Goal: Task Accomplishment & Management: Manage account settings

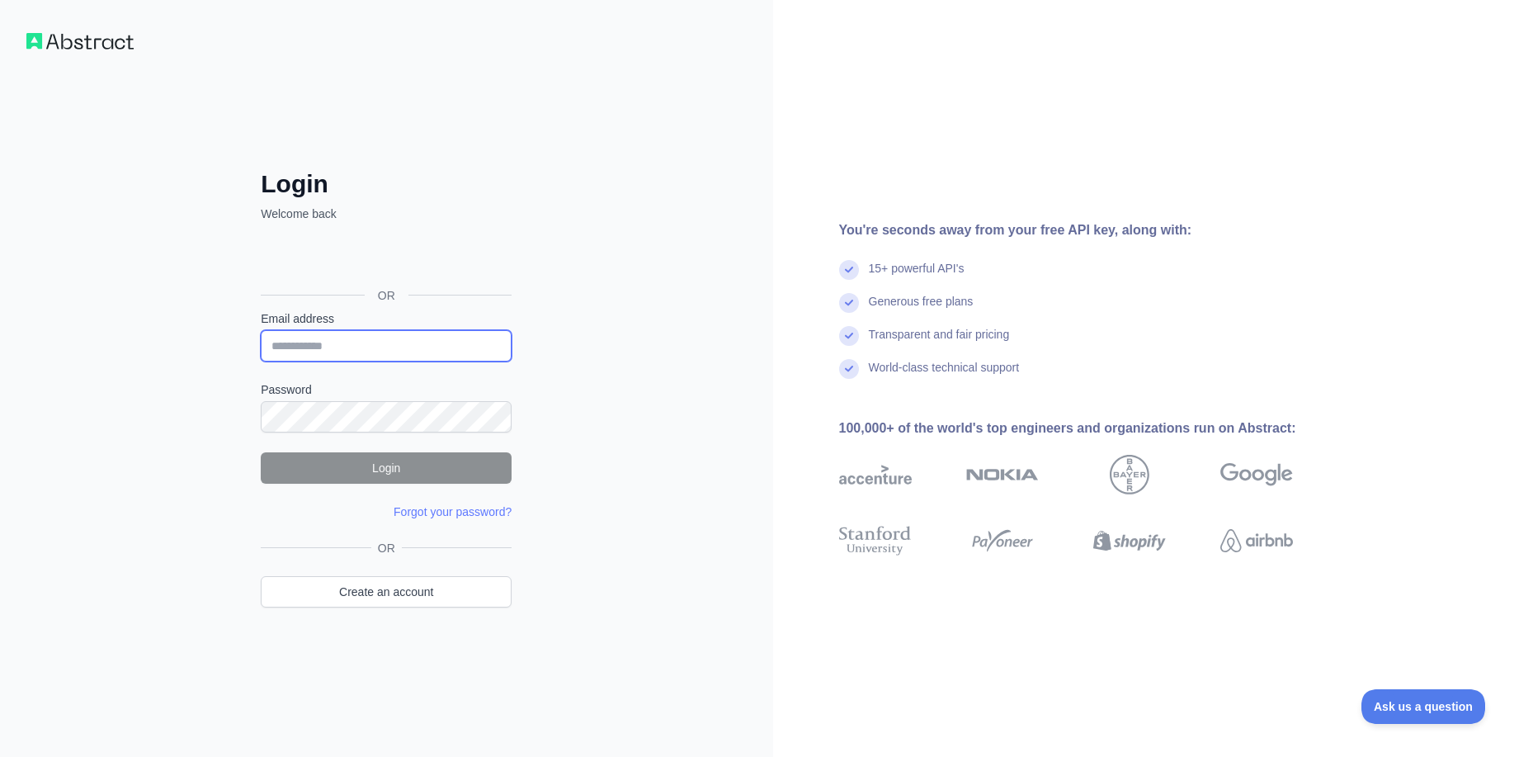
click at [385, 355] on input "Email address" at bounding box center [386, 345] width 251 height 31
click at [261, 361] on div at bounding box center [261, 361] width 0 height 0
type input "**********"
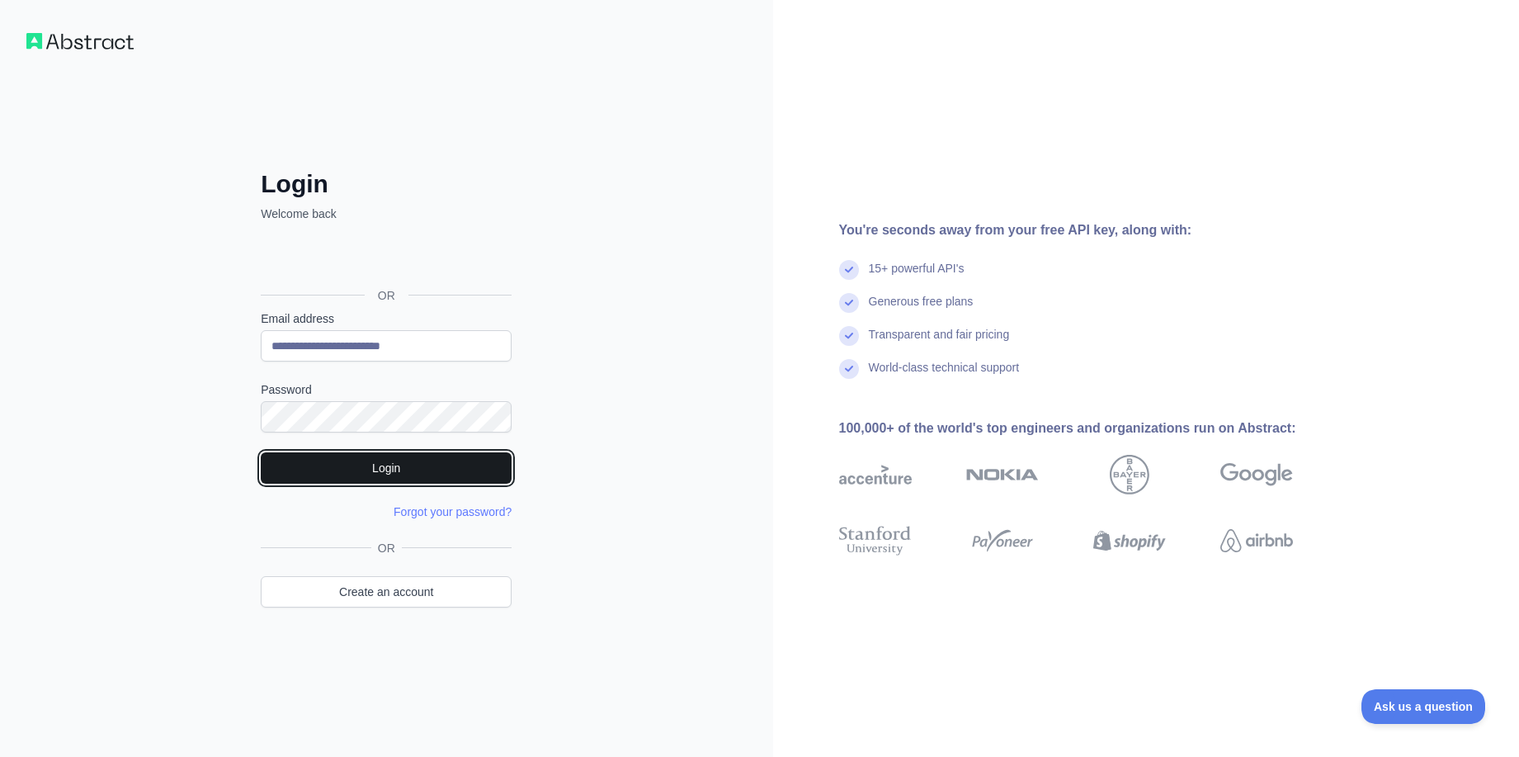
click at [393, 461] on button "Login" at bounding box center [386, 467] width 251 height 31
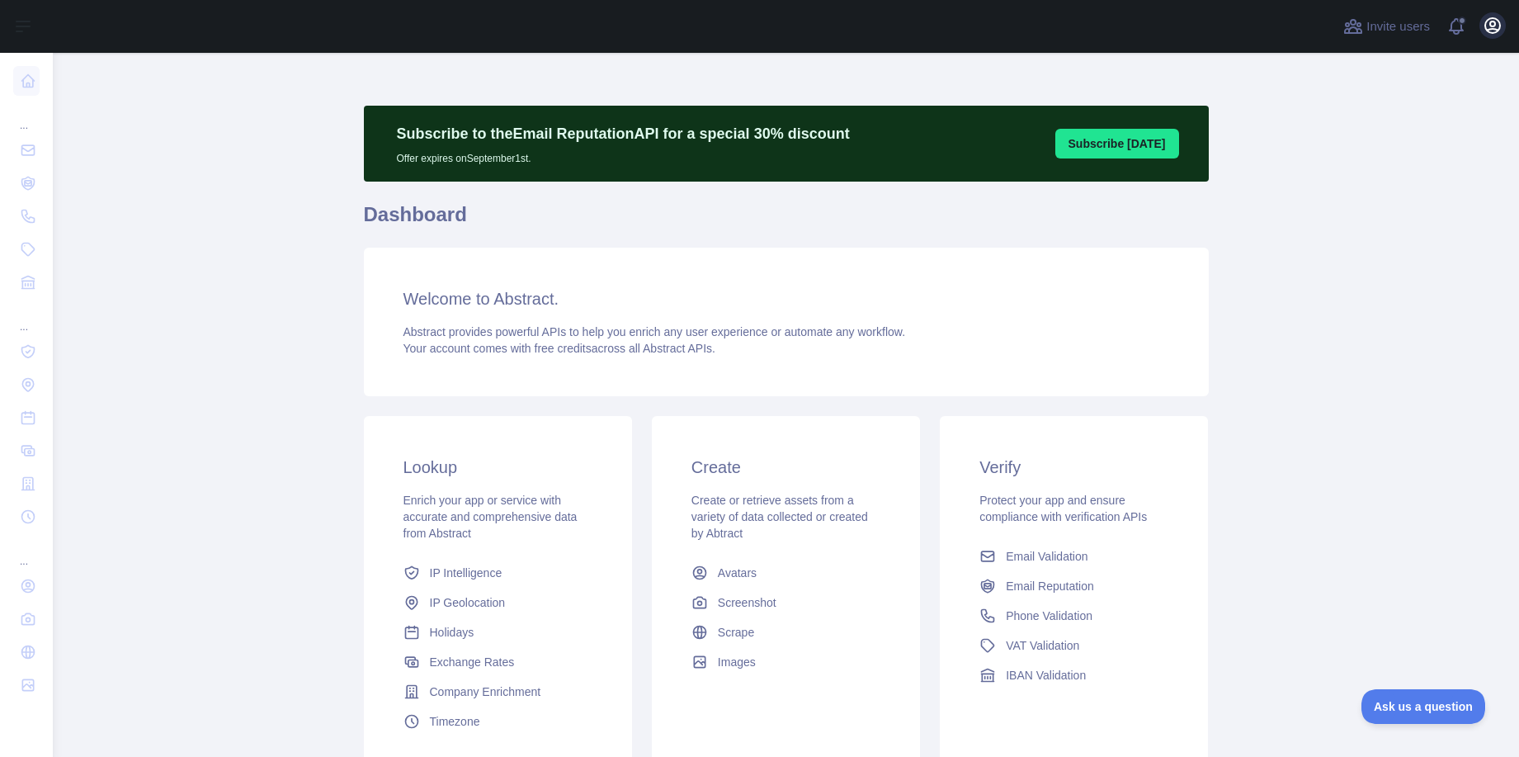
drag, startPoint x: 1506, startPoint y: 21, endPoint x: 1496, endPoint y: 24, distance: 10.4
click at [1505, 21] on div "Invite users View notifications Open user menu" at bounding box center [786, 26] width 1466 height 53
click at [1495, 25] on icon "button" at bounding box center [1493, 26] width 20 height 20
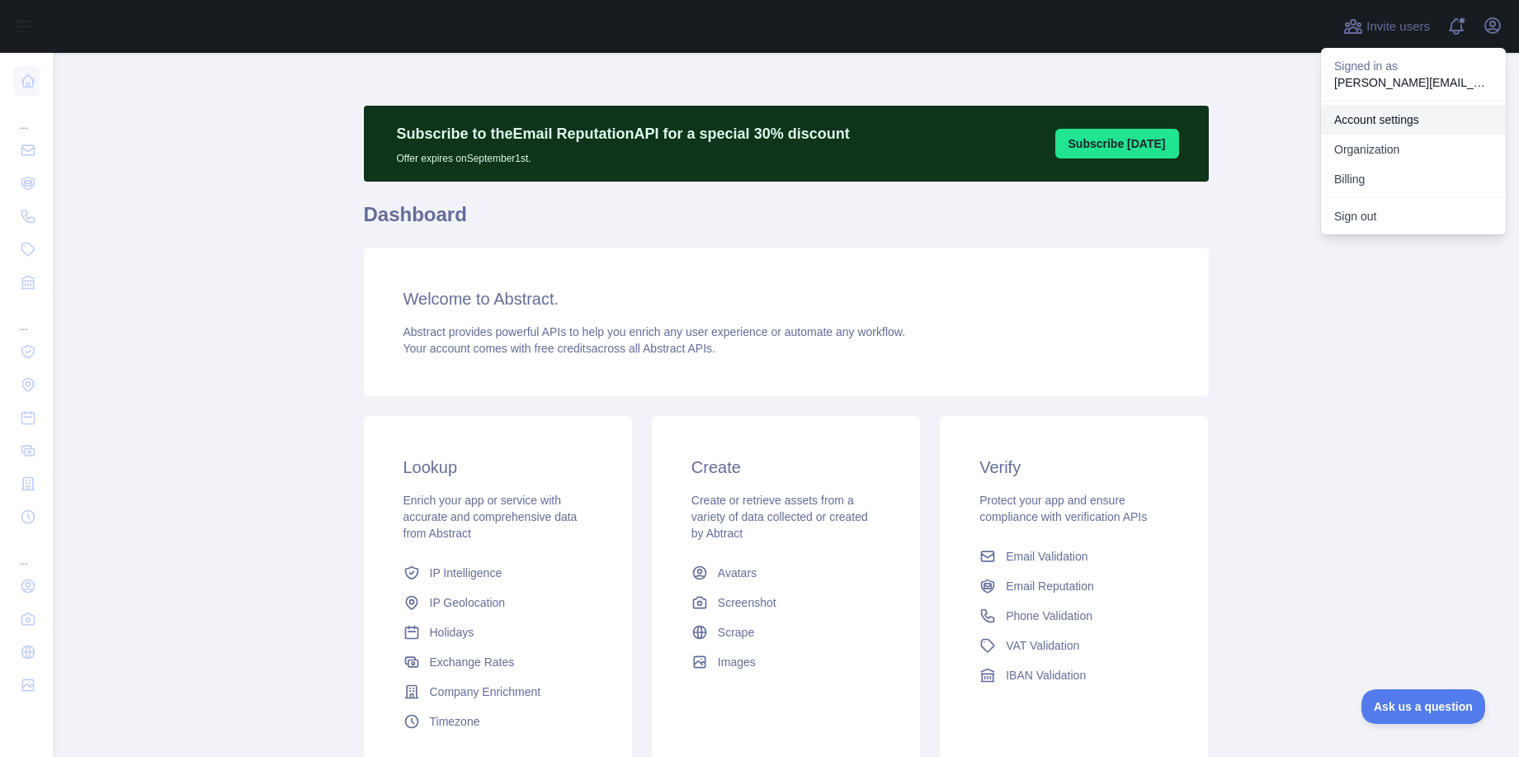
click at [1412, 123] on link "Account settings" at bounding box center [1413, 120] width 185 height 30
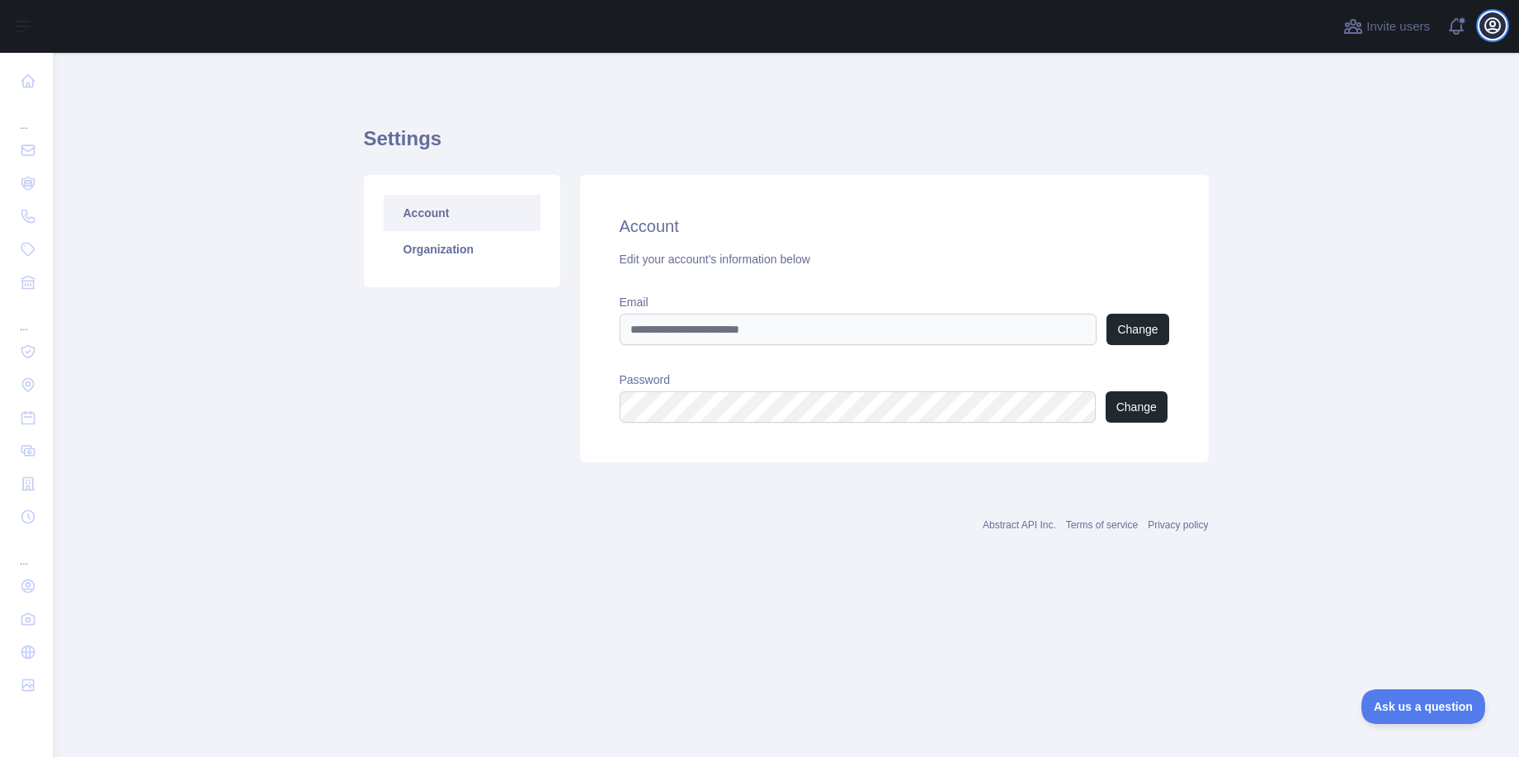
click at [1491, 24] on icon "button" at bounding box center [1493, 26] width 20 height 20
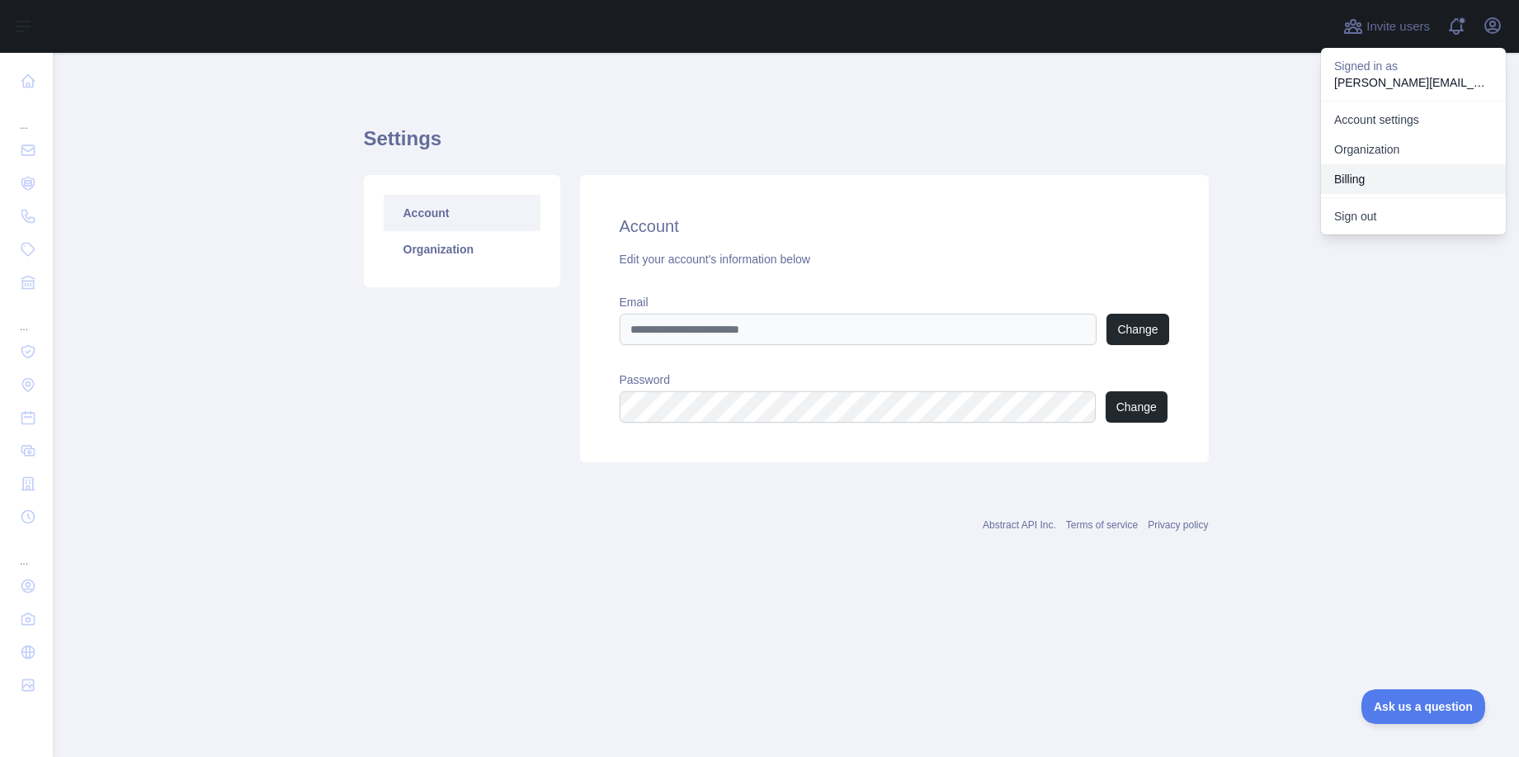
click at [1379, 171] on button "Billing" at bounding box center [1413, 179] width 185 height 30
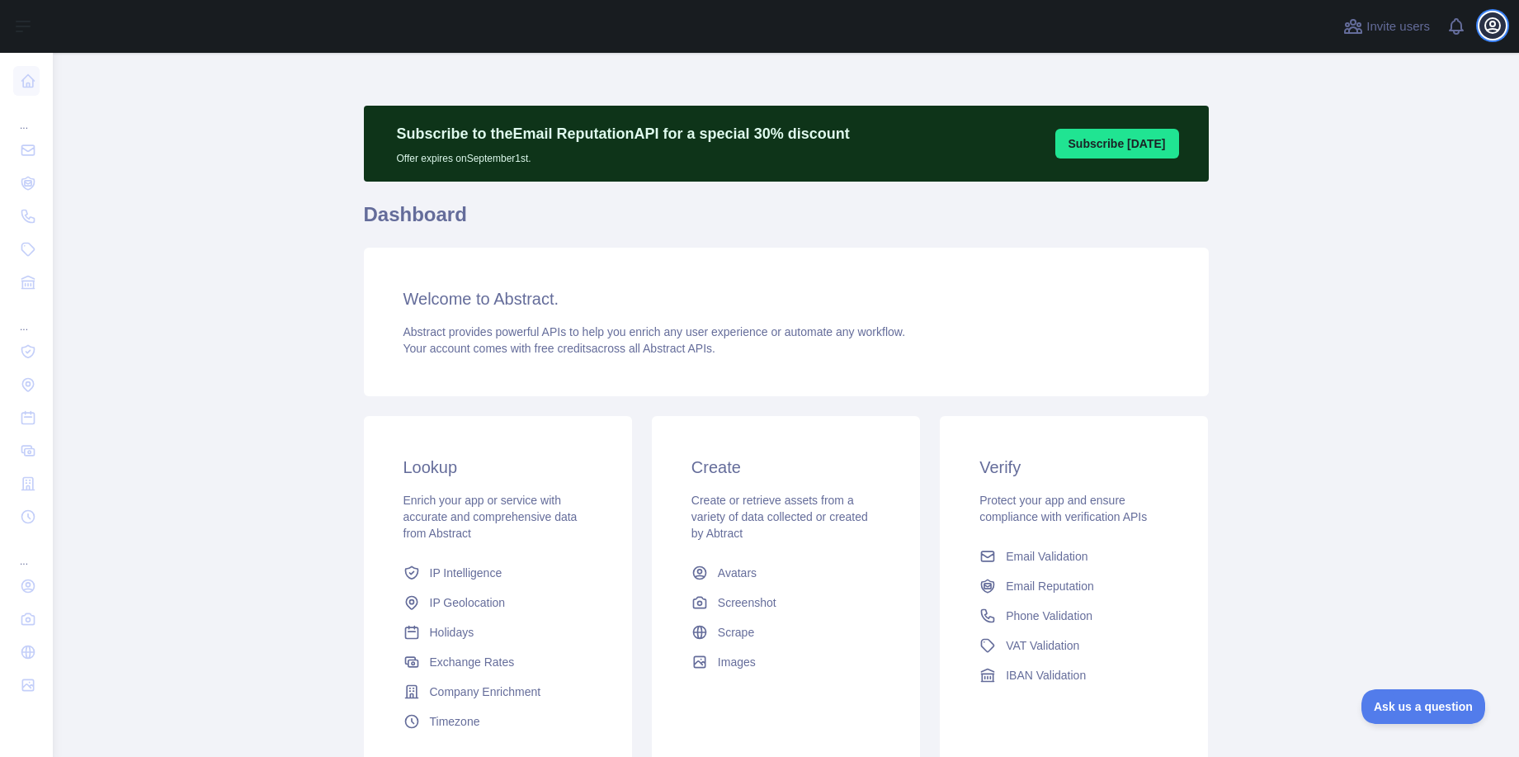
click at [1498, 27] on icon "button" at bounding box center [1493, 26] width 20 height 20
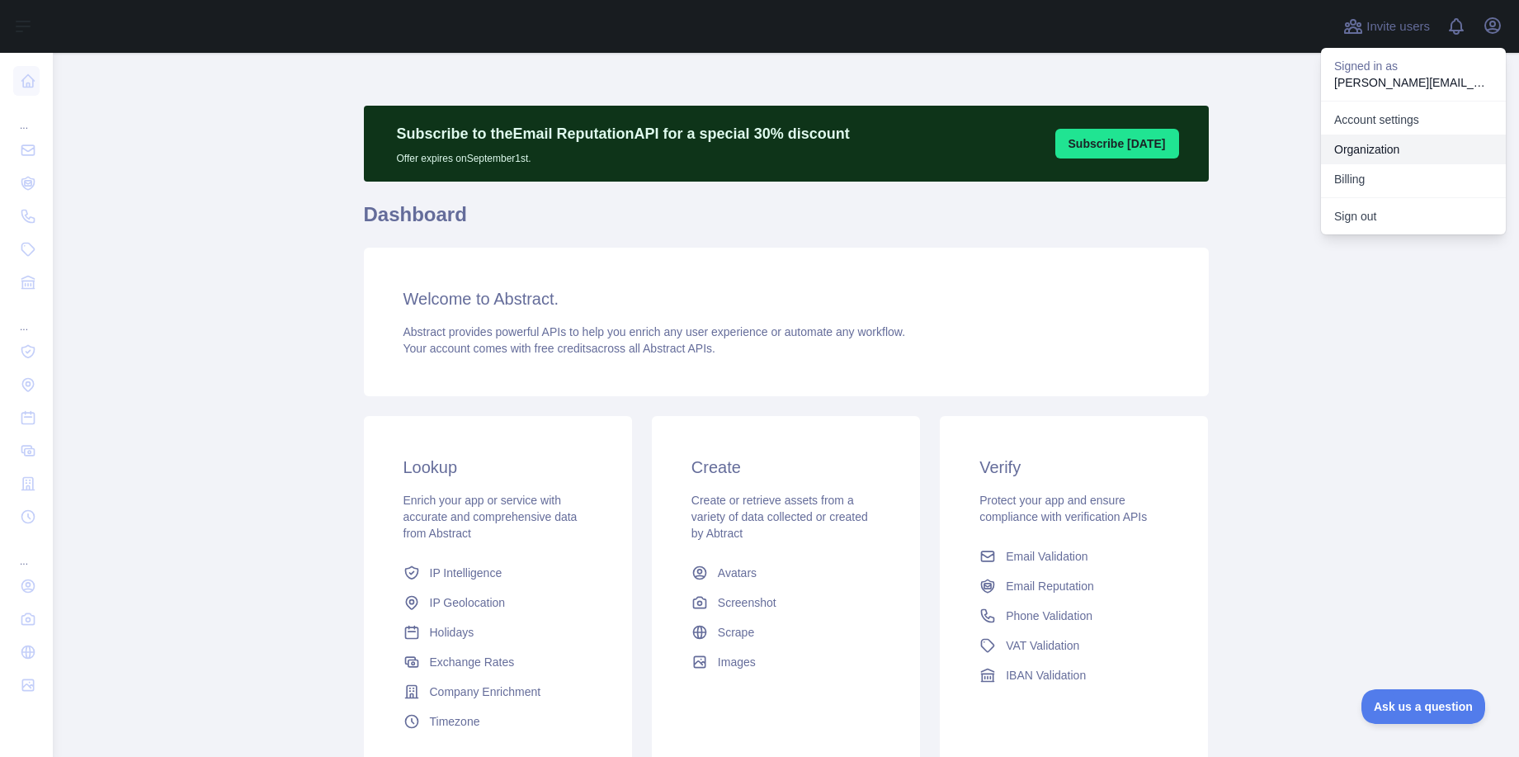
click at [1411, 146] on link "Organization" at bounding box center [1413, 149] width 185 height 30
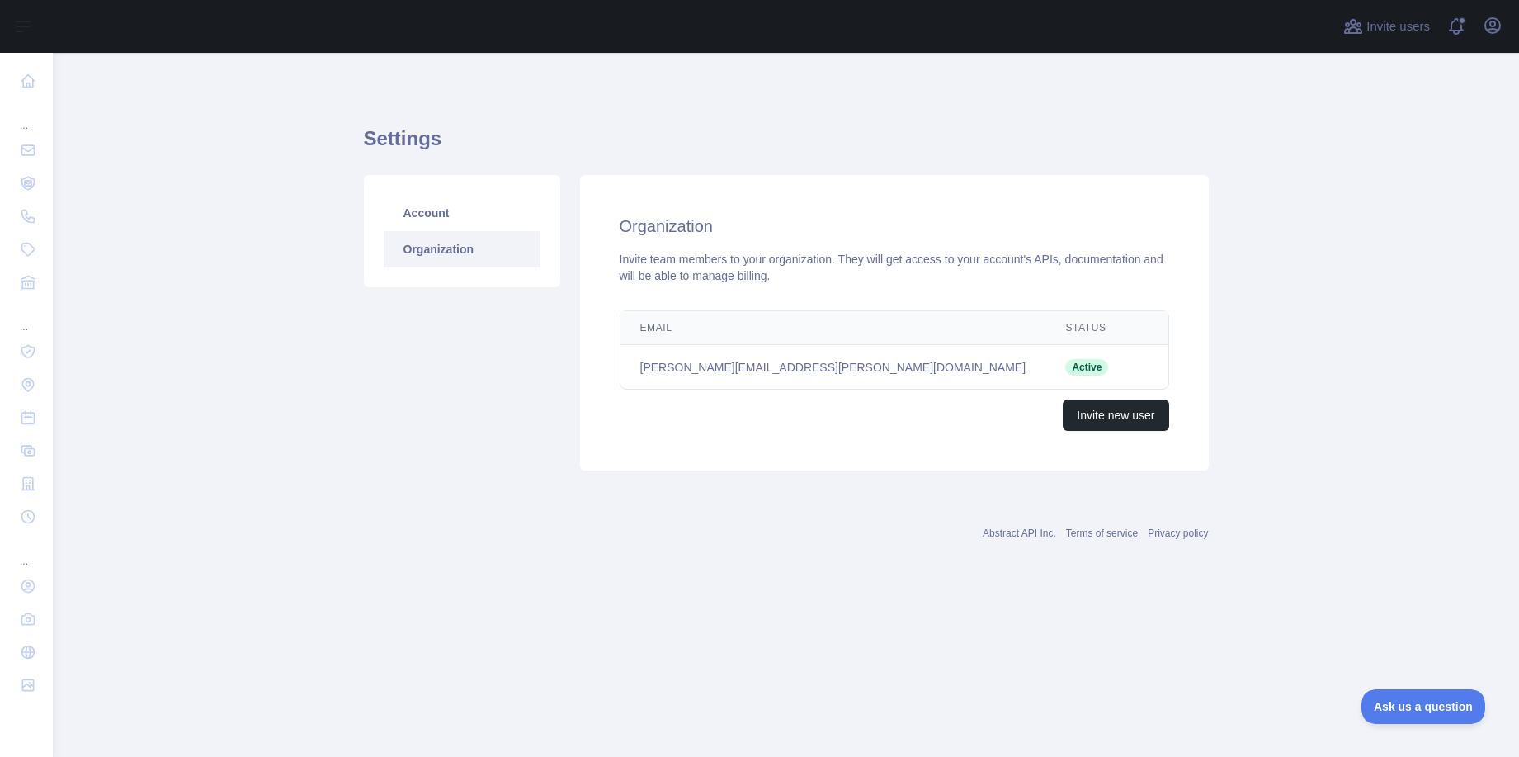
click at [461, 255] on link "Organization" at bounding box center [462, 249] width 157 height 36
click at [1488, 26] on icon "button" at bounding box center [1493, 26] width 20 height 20
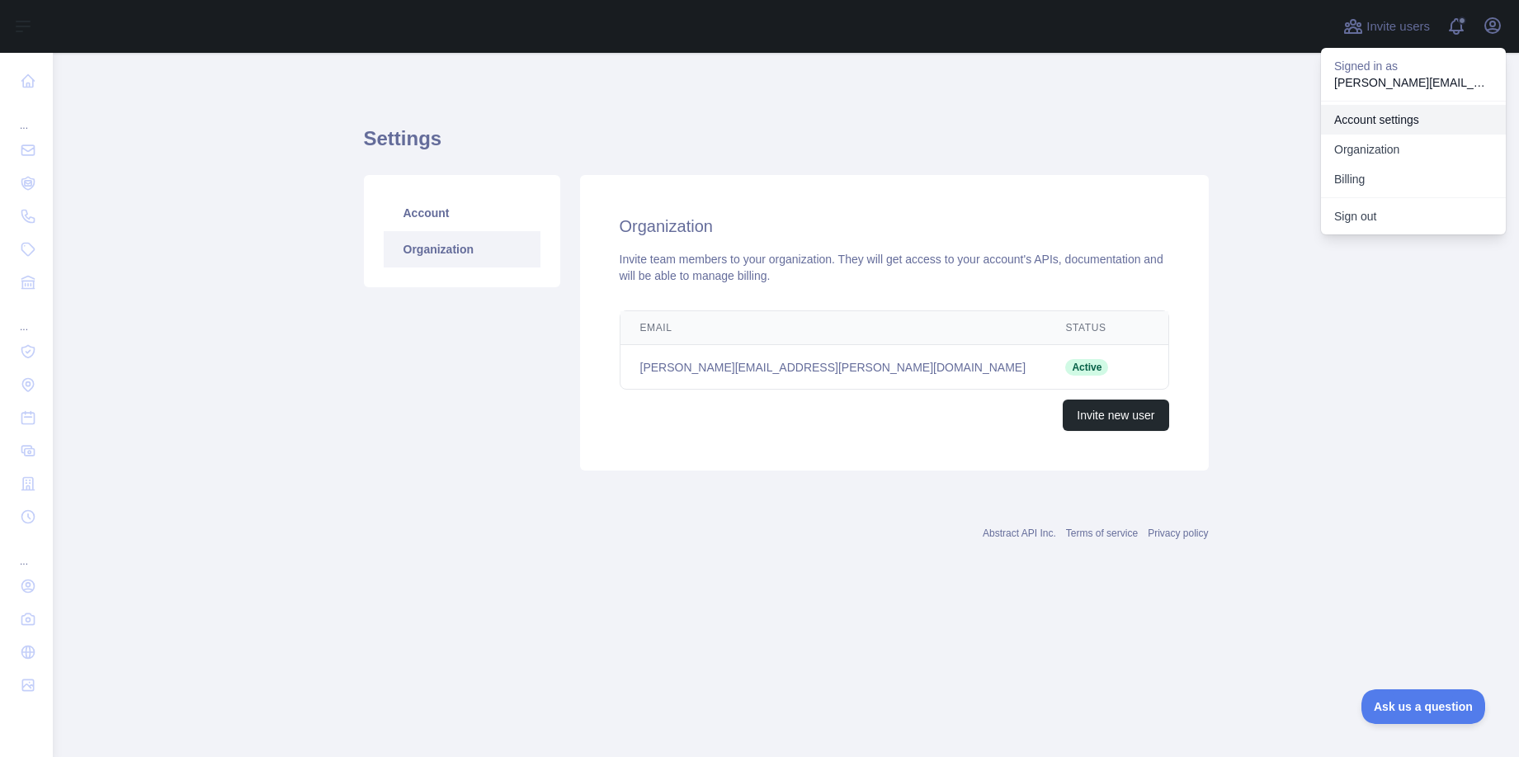
click at [1380, 116] on link "Account settings" at bounding box center [1413, 120] width 185 height 30
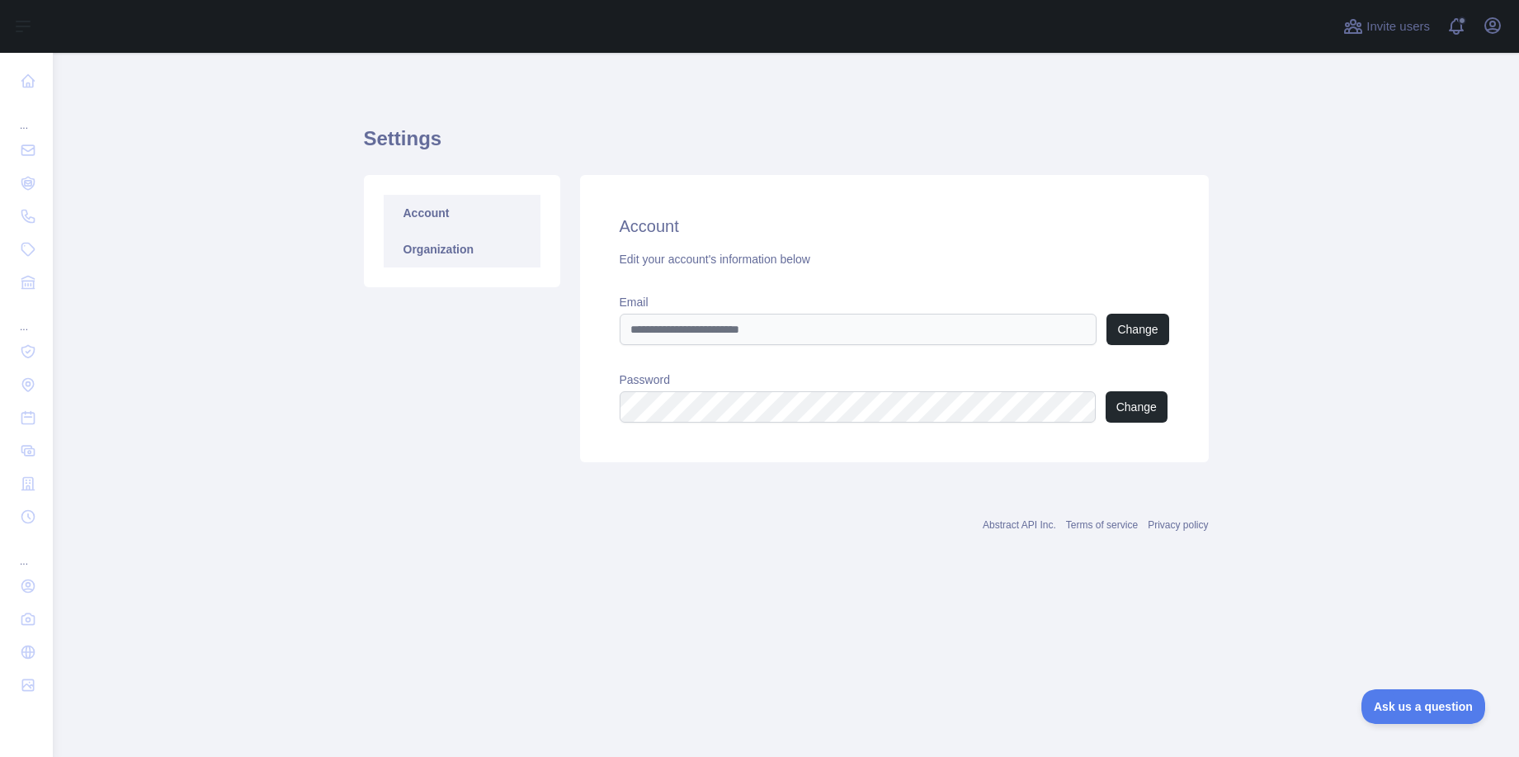
click at [473, 251] on link "Organization" at bounding box center [462, 249] width 157 height 36
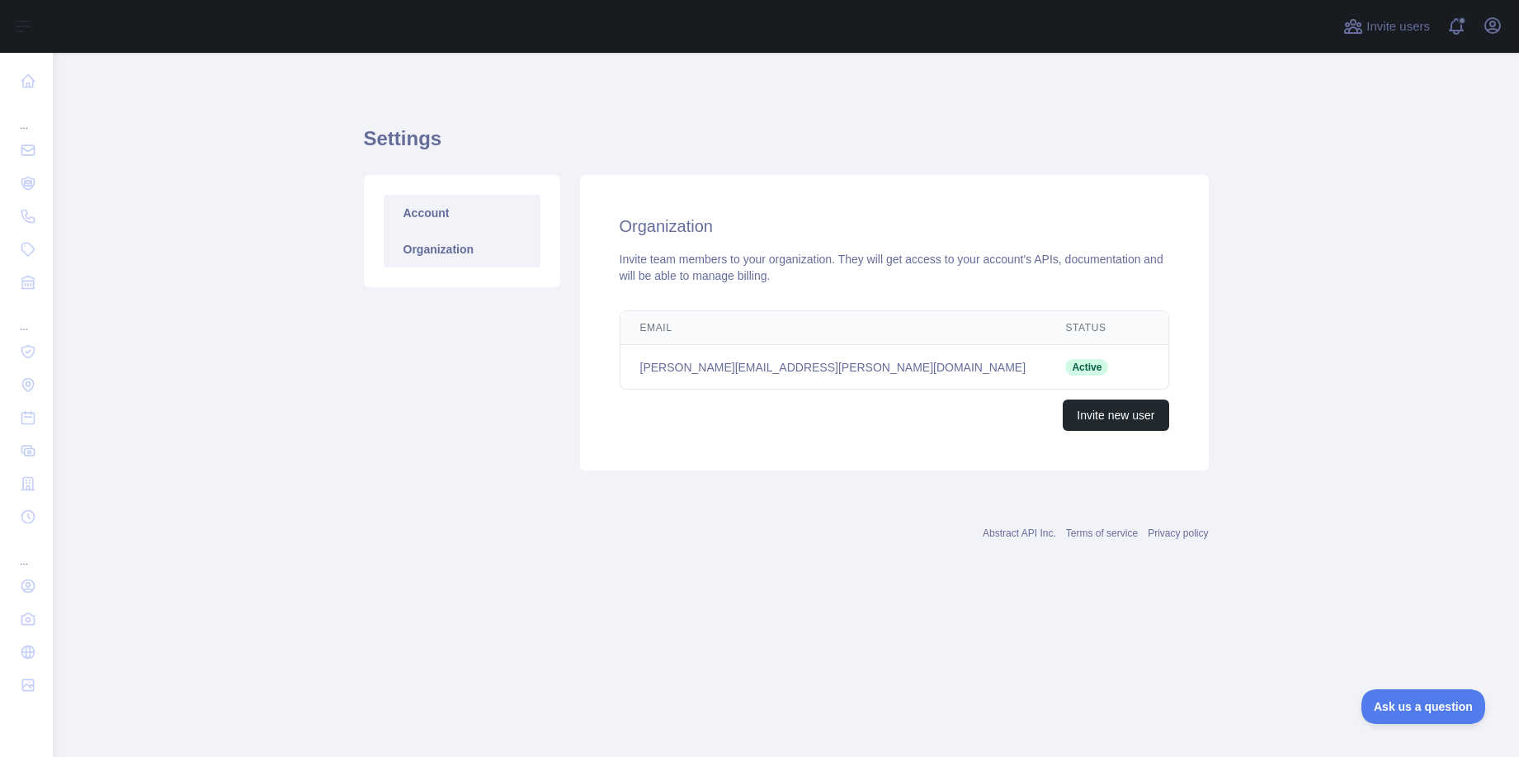
click at [467, 215] on link "Account" at bounding box center [462, 213] width 157 height 36
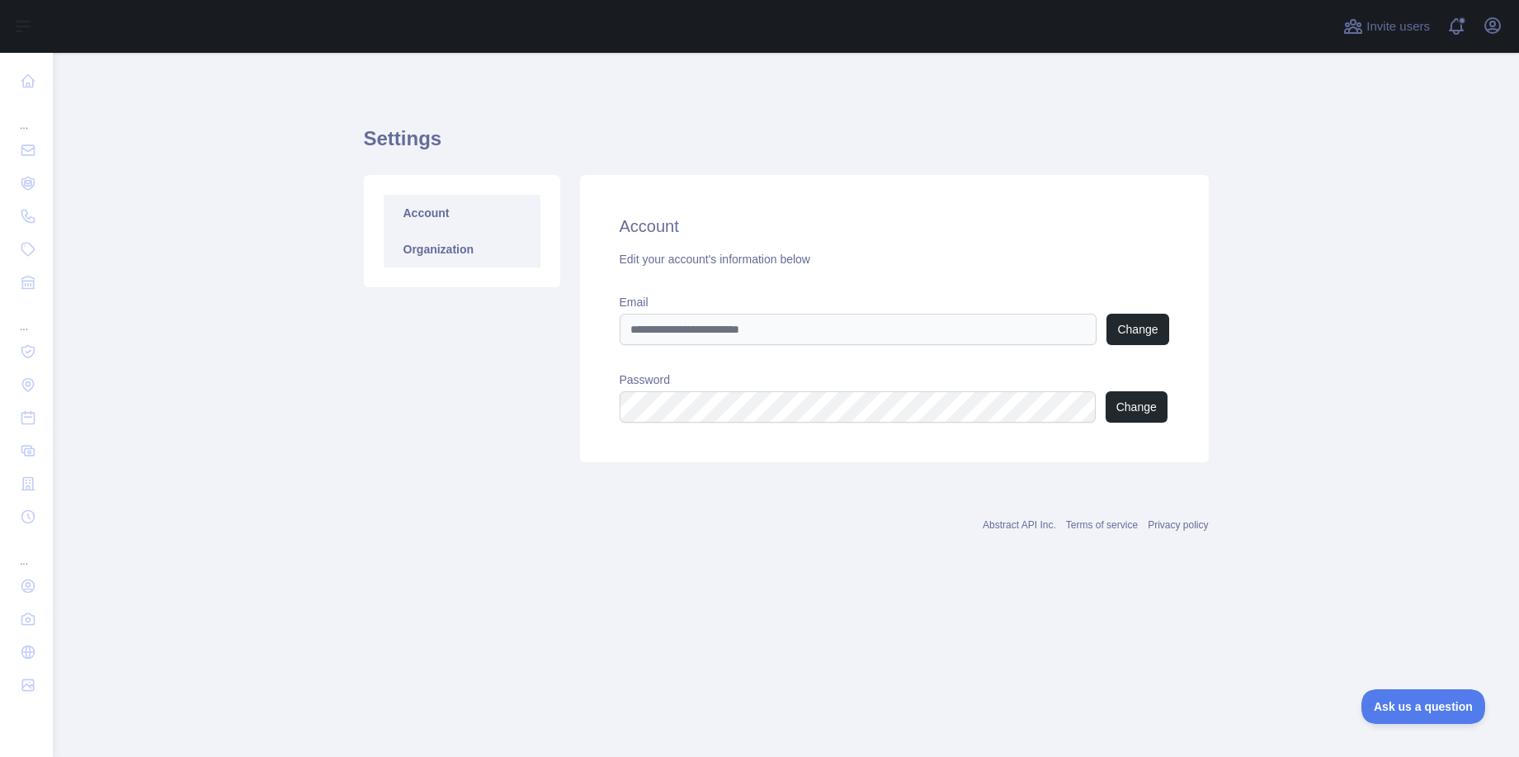
click at [449, 240] on link "Organization" at bounding box center [462, 249] width 157 height 36
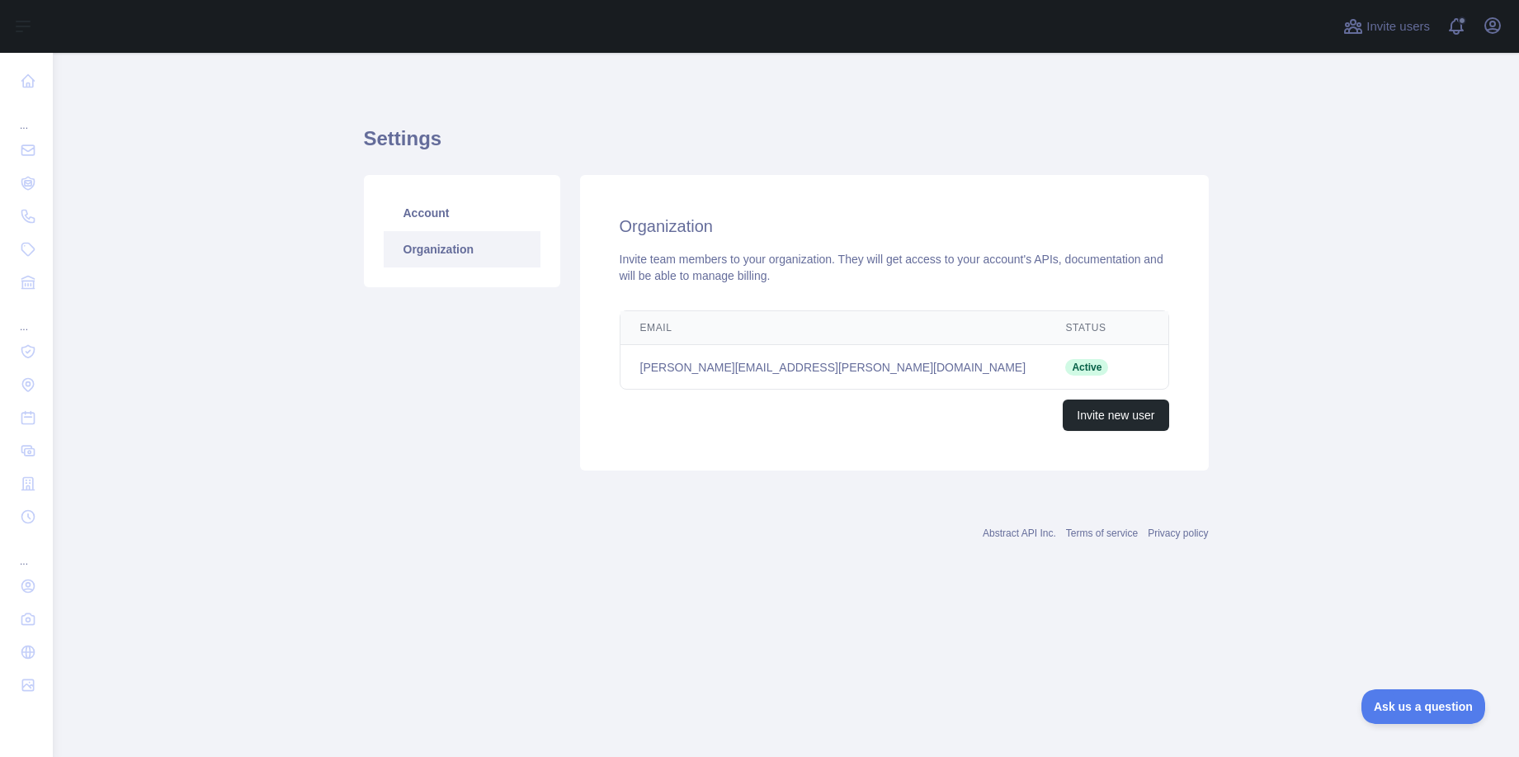
click at [1045, 362] on td "Active" at bounding box center [1086, 367] width 83 height 45
click at [1498, 21] on icon "button" at bounding box center [1492, 25] width 15 height 15
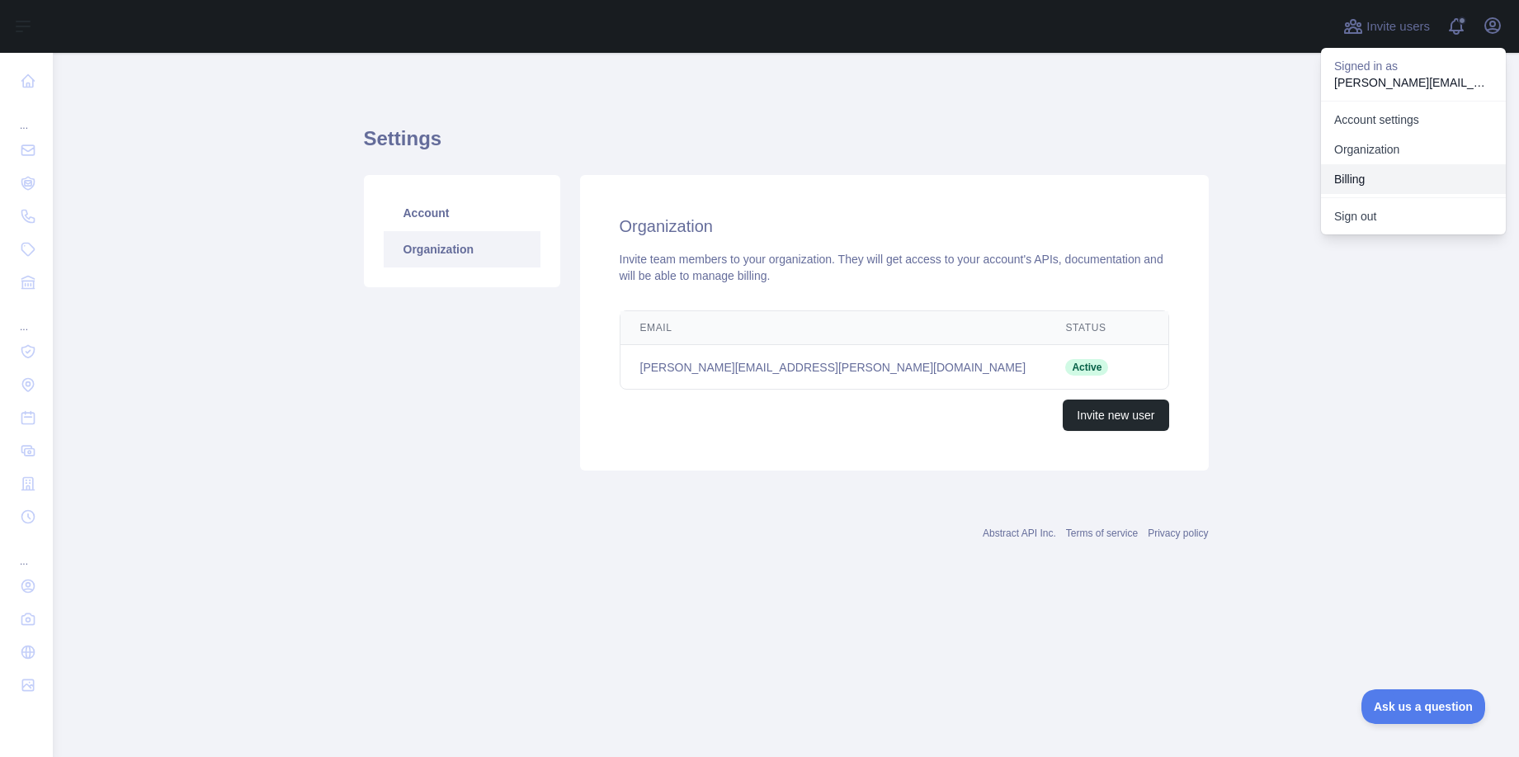
click at [1367, 176] on button "Billing" at bounding box center [1413, 179] width 185 height 30
